Goal: Information Seeking & Learning: Learn about a topic

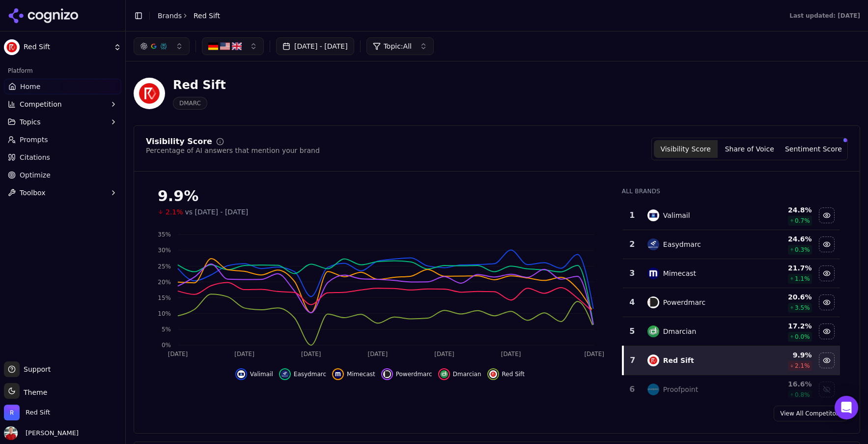
click at [342, 49] on button "[DATE] - [DATE]" at bounding box center [315, 46] width 78 height 18
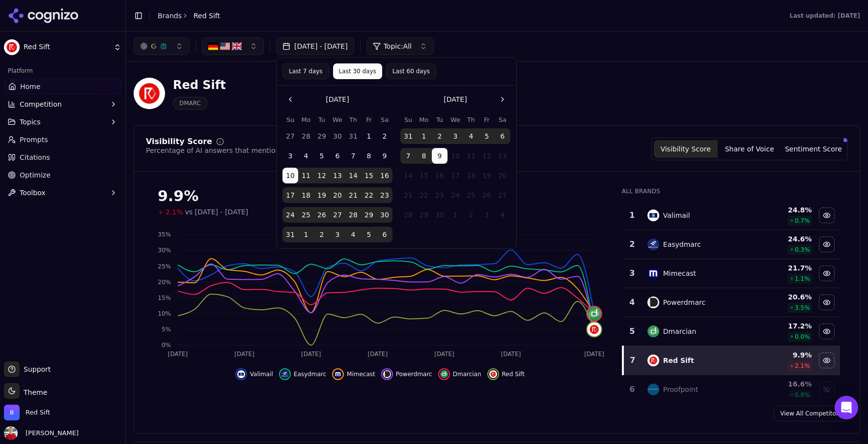
click at [356, 68] on button "Last 30 days" at bounding box center [357, 71] width 49 height 16
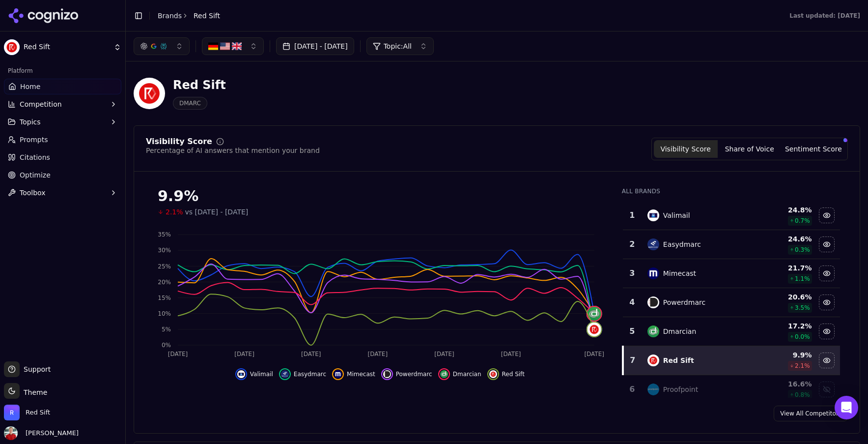
click at [57, 125] on button "Topics" at bounding box center [62, 122] width 117 height 16
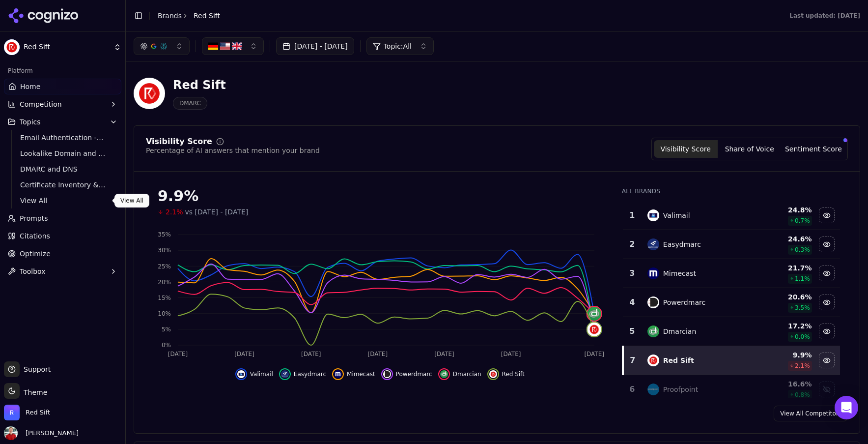
click at [37, 202] on span "View All" at bounding box center [63, 201] width 86 height 10
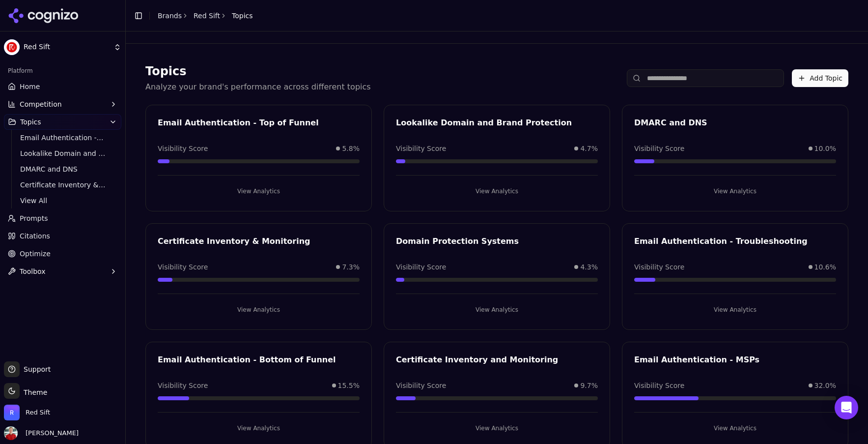
scroll to position [24, 0]
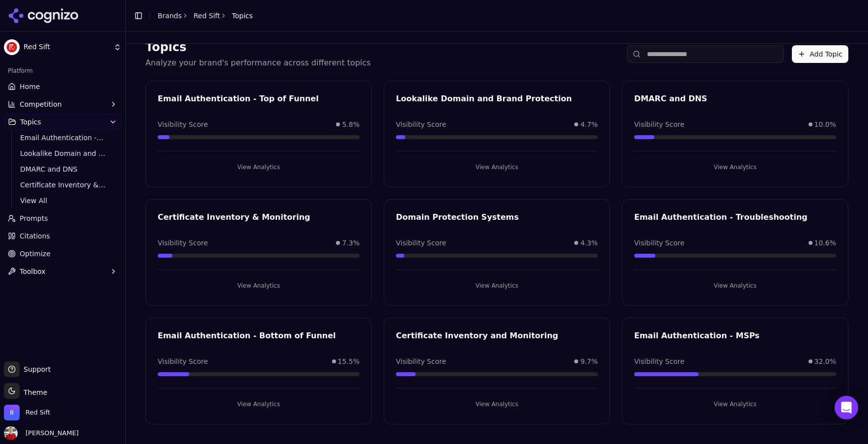
click at [264, 402] on button "View Analytics" at bounding box center [259, 404] width 202 height 16
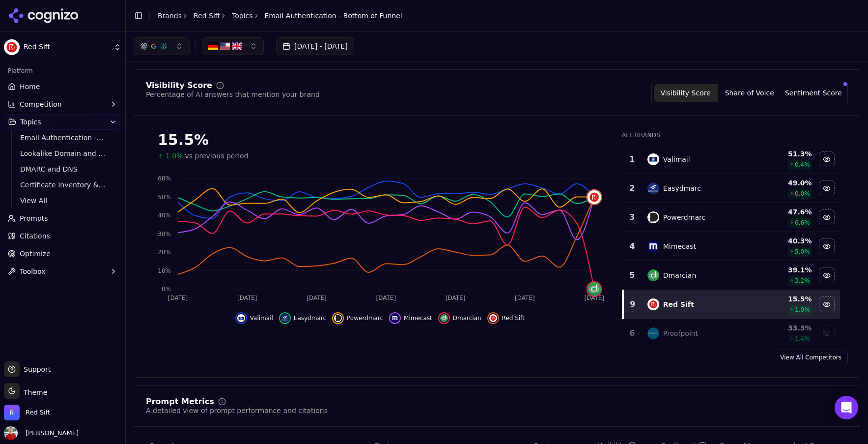
click at [234, 15] on link "Topics" at bounding box center [242, 16] width 21 height 10
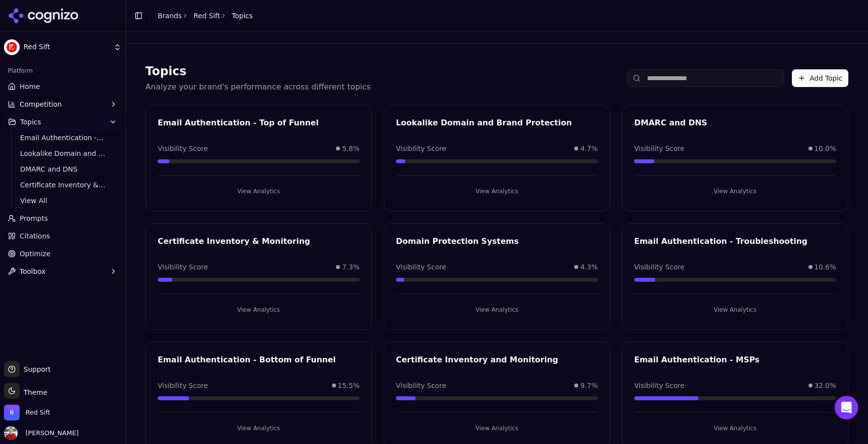
scroll to position [24, 0]
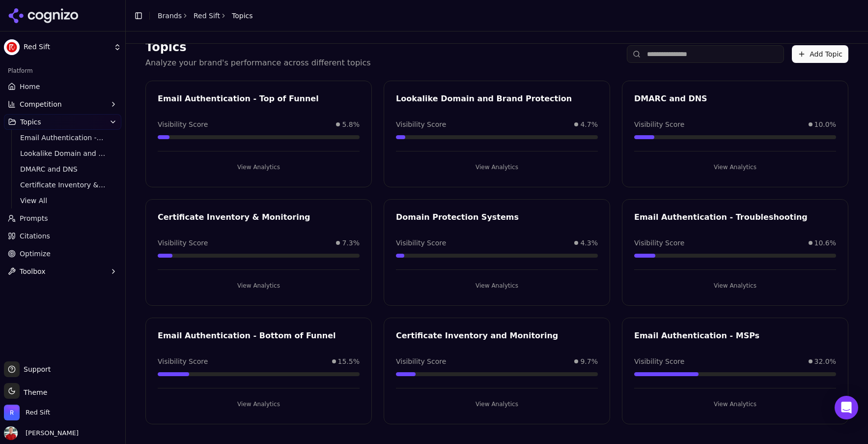
click at [726, 281] on button "View Analytics" at bounding box center [735, 286] width 202 height 16
